Goal: Information Seeking & Learning: Learn about a topic

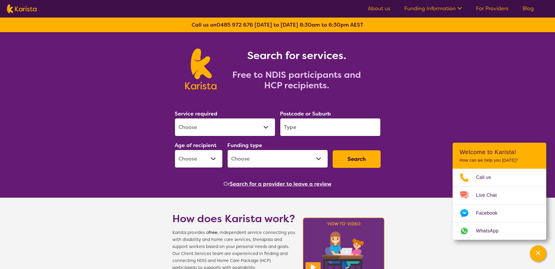
click at [264, 128] on select "Allied Health Assistant Assessment ([MEDICAL_DATA] or [MEDICAL_DATA]) Behaviour…" at bounding box center [225, 127] width 101 height 18
click at [264, 127] on select "Allied Health Assistant Assessment ([MEDICAL_DATA] or [MEDICAL_DATA]) Behaviour…" at bounding box center [225, 127] width 101 height 18
click at [402, 73] on div "Search for services. Free to NDIS participants and HCP recipients." at bounding box center [277, 62] width 555 height 61
click at [266, 126] on select "Allied Health Assistant Assessment ([MEDICAL_DATA] or [MEDICAL_DATA]) Behaviour…" at bounding box center [225, 127] width 101 height 18
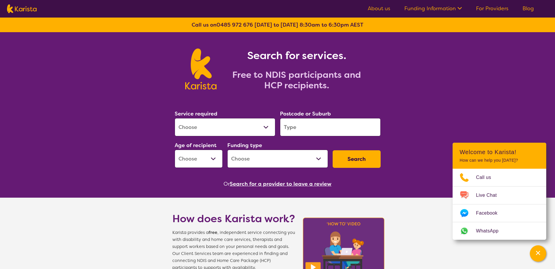
select select "NDIS Support Coordination"
click at [175, 118] on select "Allied Health Assistant Assessment ([MEDICAL_DATA] or [MEDICAL_DATA]) Behaviour…" at bounding box center [225, 127] width 101 height 18
click at [302, 125] on input "search" at bounding box center [330, 127] width 101 height 18
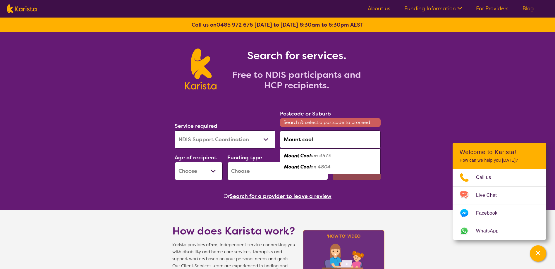
click at [311, 161] on div "Mount Cool um 4573" at bounding box center [330, 155] width 95 height 11
type input "4573"
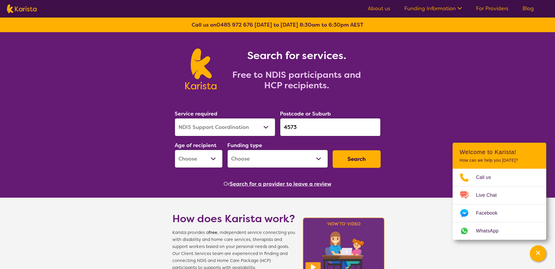
click at [216, 158] on select "Early Childhood - 0 to 9 Child - 10 to 11 Adolescent - 12 to 17 Adult - 18 to 6…" at bounding box center [199, 159] width 48 height 18
select select "AG"
click at [175, 150] on select "Early Childhood - 0 to 9 Child - 10 to 11 Adolescent - 12 to 17 Adult - 18 to 6…" at bounding box center [199, 159] width 48 height 18
click at [316, 159] on select "Home Care Package (HCP) National Disability Insurance Scheme (NDIS) I don't know" at bounding box center [277, 159] width 101 height 18
select select "NDIS"
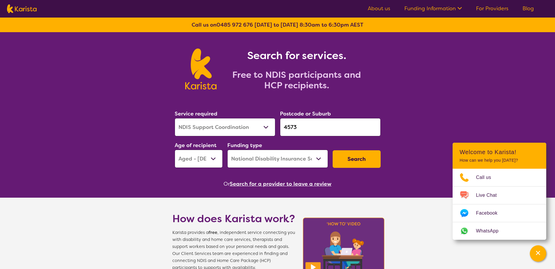
click at [227, 150] on select "Home Care Package (HCP) National Disability Insurance Scheme (NDIS) I don't know" at bounding box center [277, 159] width 101 height 18
click at [355, 161] on button "Search" at bounding box center [357, 159] width 48 height 18
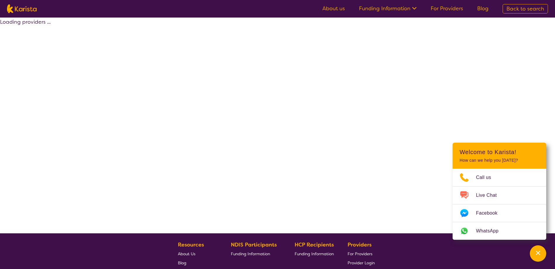
select select "NDIS"
select select "NDIS Support Coordination"
select select "AG"
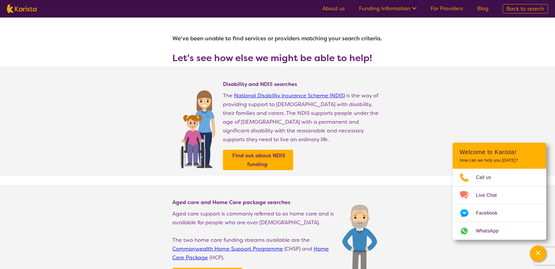
click at [526, 113] on section "Disability and NDIS searches The National Disability Insurance Scheme (NDIS) is…" at bounding box center [277, 121] width 555 height 109
select select "NDIS Support Coordination"
select select "AG"
select select "NDIS"
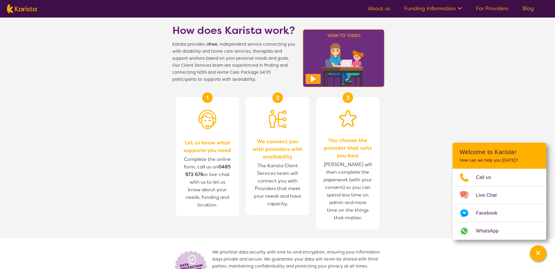
scroll to position [175, 0]
